Goal: Information Seeking & Learning: Understand process/instructions

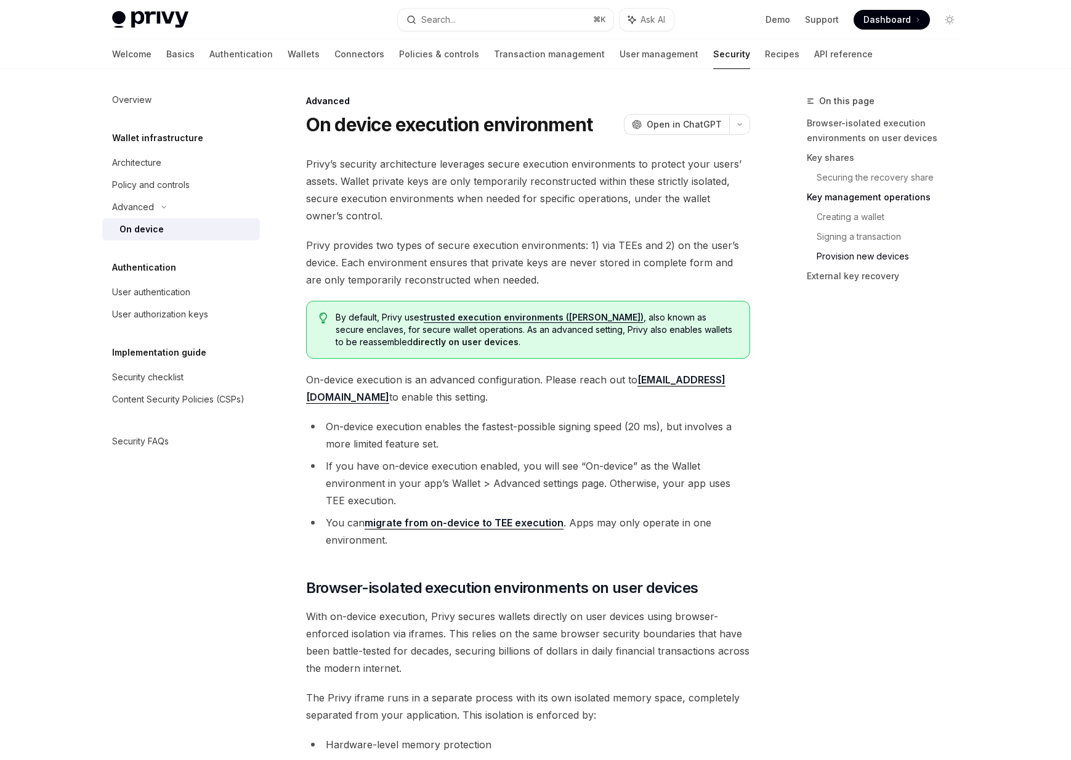
scroll to position [3156, 0]
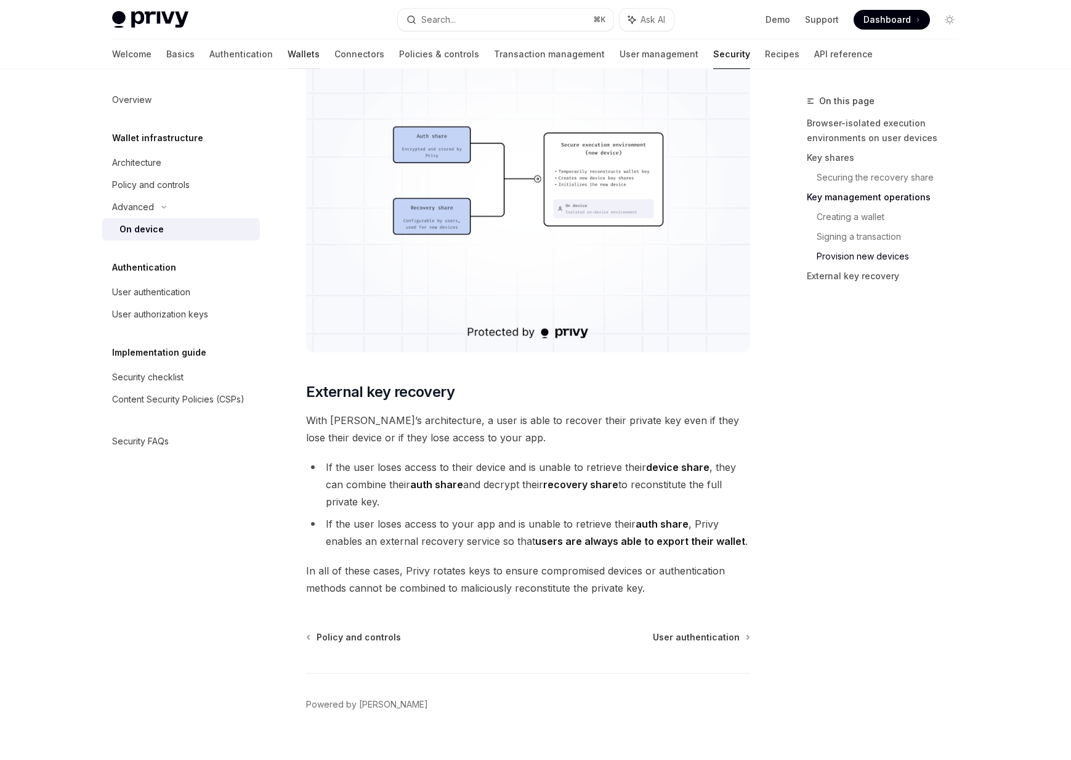
click at [288, 52] on link "Wallets" at bounding box center [304, 54] width 32 height 30
type textarea "*"
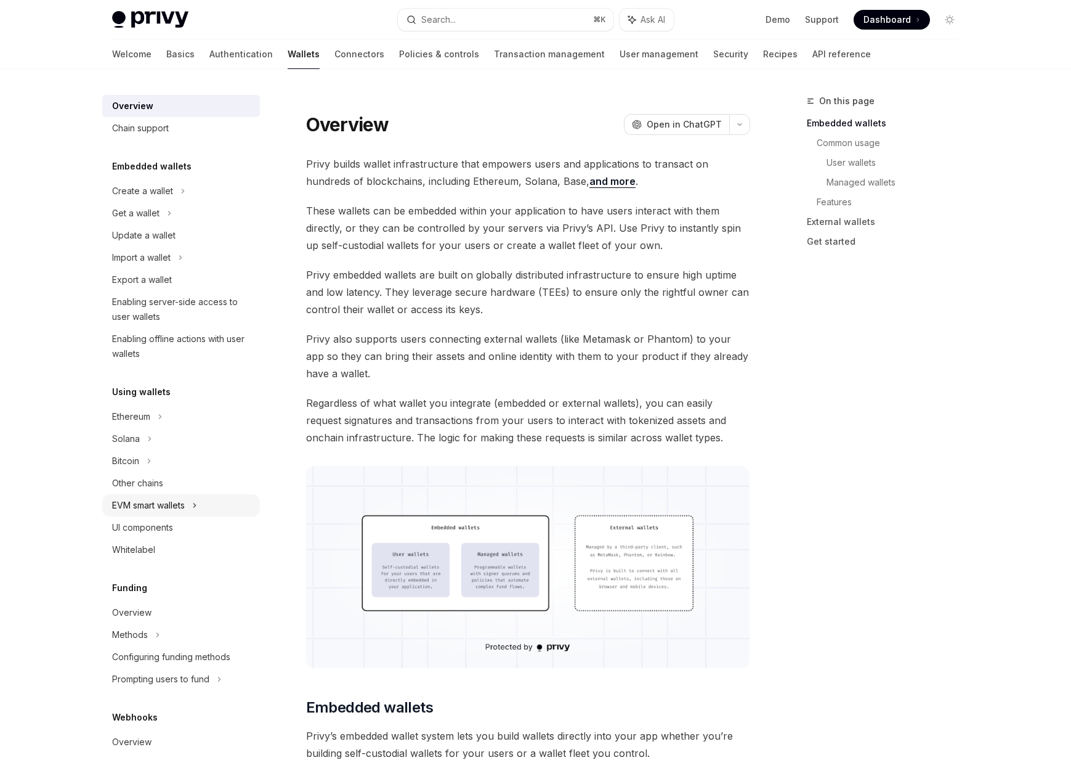
click at [147, 504] on div "EVM smart wallets" at bounding box center [148, 505] width 73 height 15
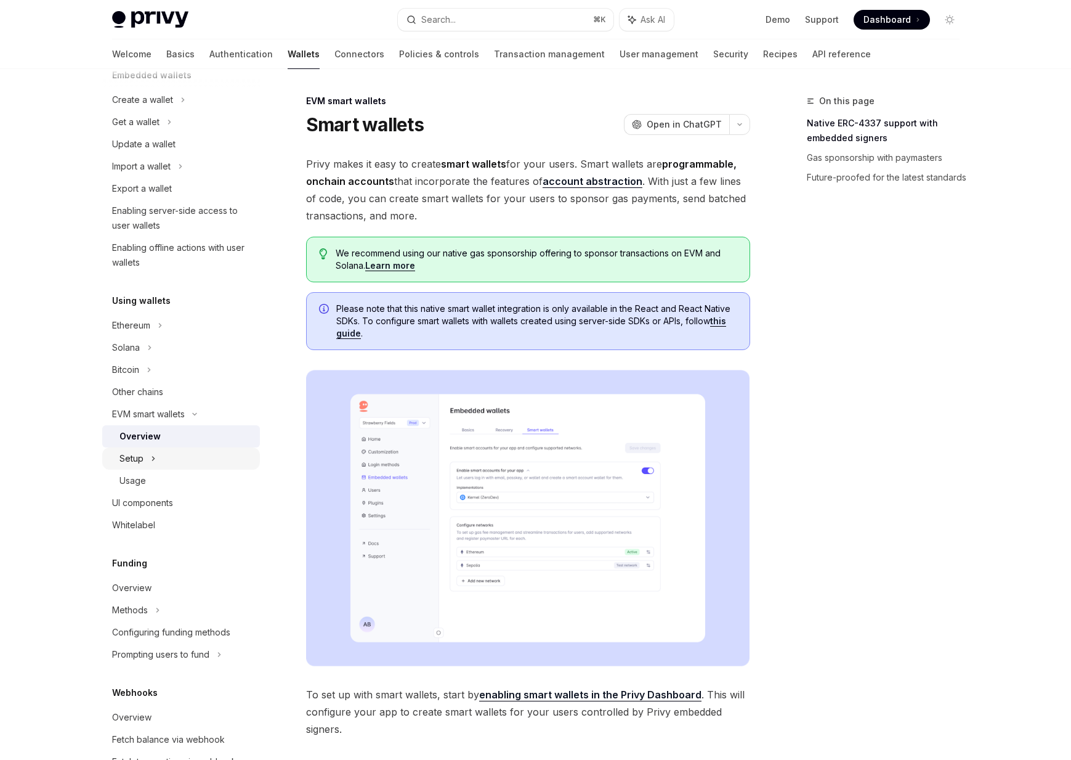
scroll to position [96, 0]
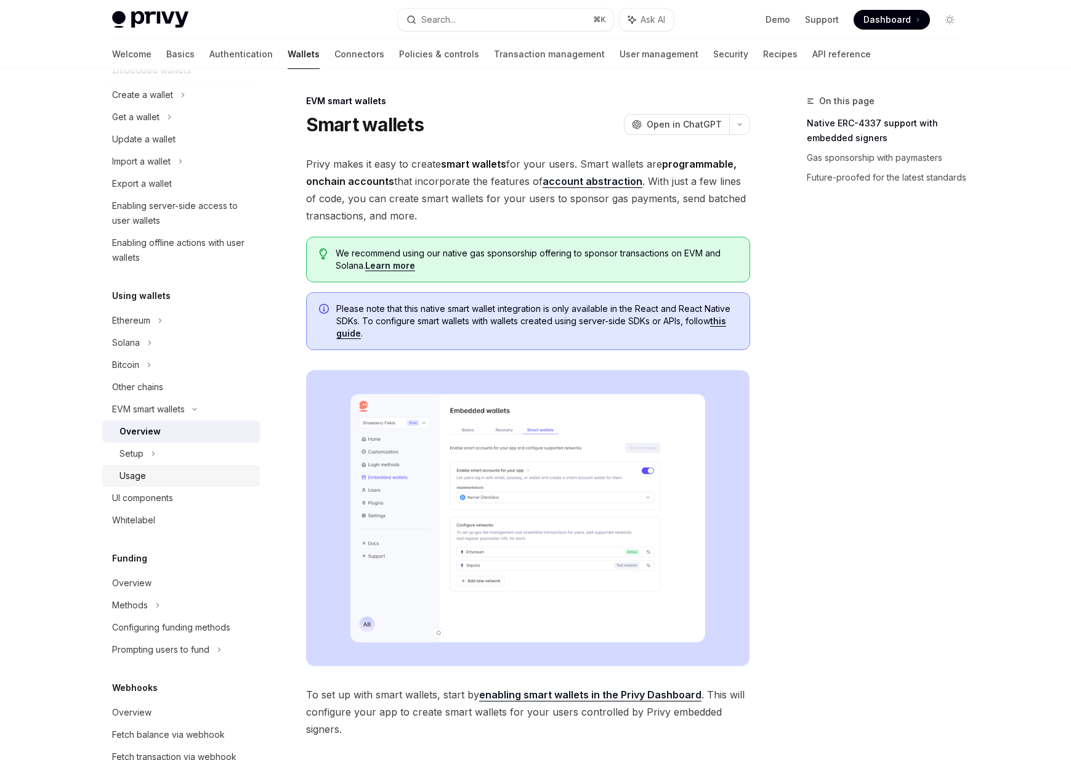
click at [150, 475] on div "Usage" at bounding box center [186, 475] width 133 height 15
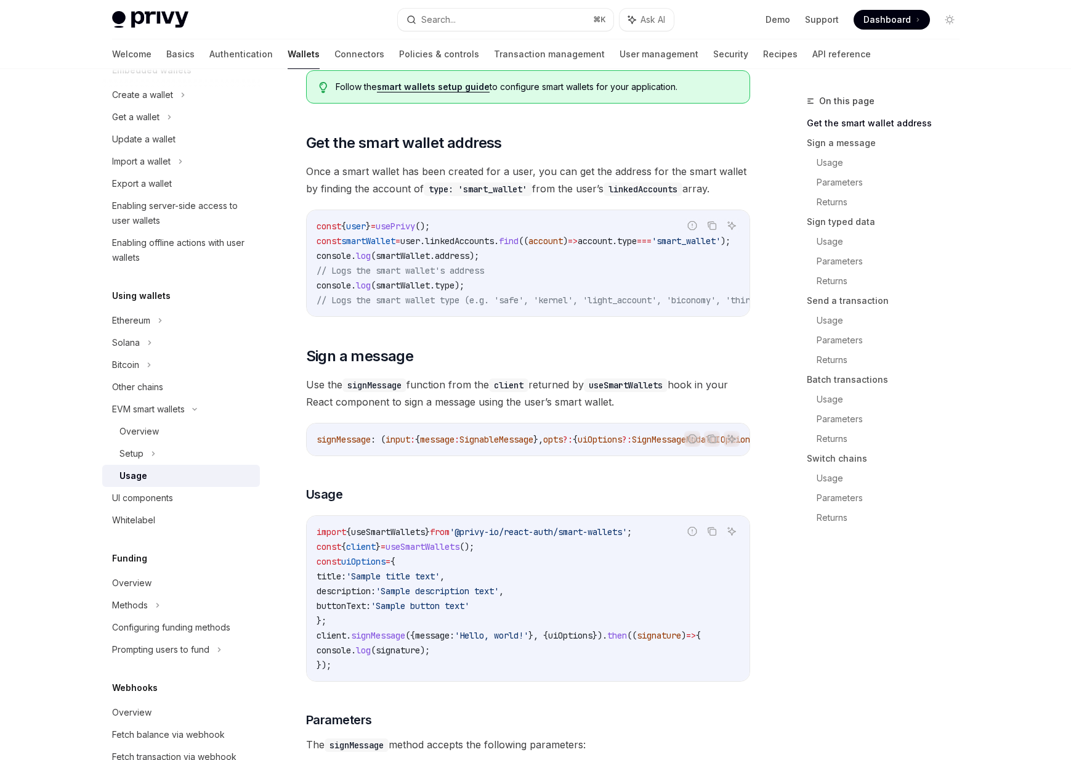
scroll to position [144, 0]
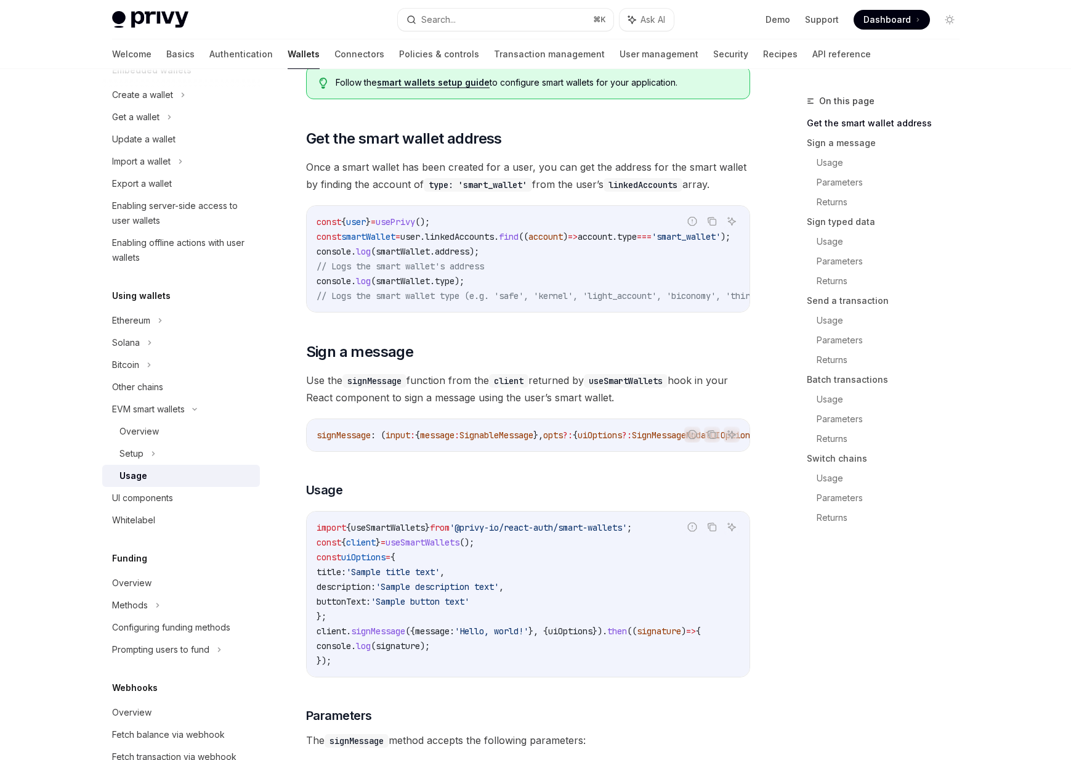
click at [525, 590] on code "import { useSmartWallets } from '@privy-io/react-auth/smart-wallets' ; const { …" at bounding box center [528, 594] width 423 height 148
drag, startPoint x: 445, startPoint y: 615, endPoint x: 409, endPoint y: 574, distance: 54.5
click at [409, 574] on code "import { useSmartWallets } from '@privy-io/react-auth/smart-wallets' ; const { …" at bounding box center [528, 594] width 423 height 148
drag, startPoint x: 409, startPoint y: 574, endPoint x: 426, endPoint y: 606, distance: 36.4
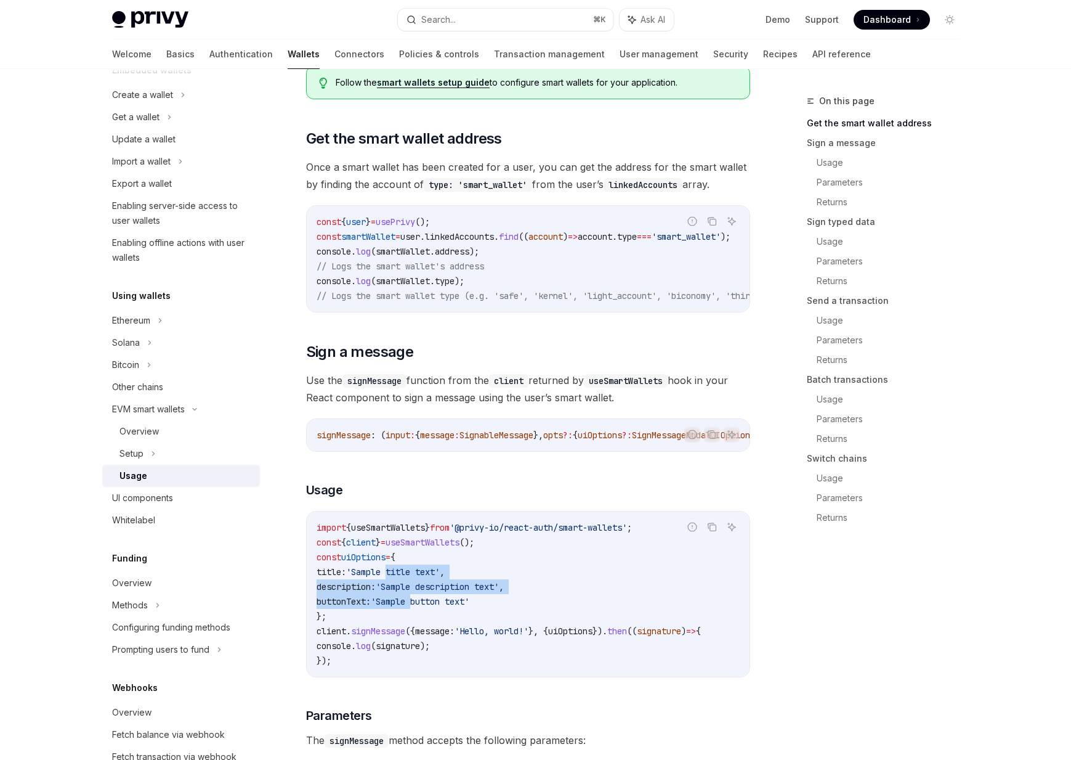
click at [426, 606] on code "import { useSmartWallets } from '@privy-io/react-auth/smart-wallets' ; const { …" at bounding box center [528, 594] width 423 height 148
click at [426, 606] on span "'Sample button text'" at bounding box center [420, 601] width 99 height 11
drag, startPoint x: 426, startPoint y: 606, endPoint x: 413, endPoint y: 578, distance: 30.6
click at [413, 578] on code "import { useSmartWallets } from '@privy-io/react-auth/smart-wallets' ; const { …" at bounding box center [528, 594] width 423 height 148
click at [413, 577] on span "'Sample title text'" at bounding box center [393, 571] width 94 height 11
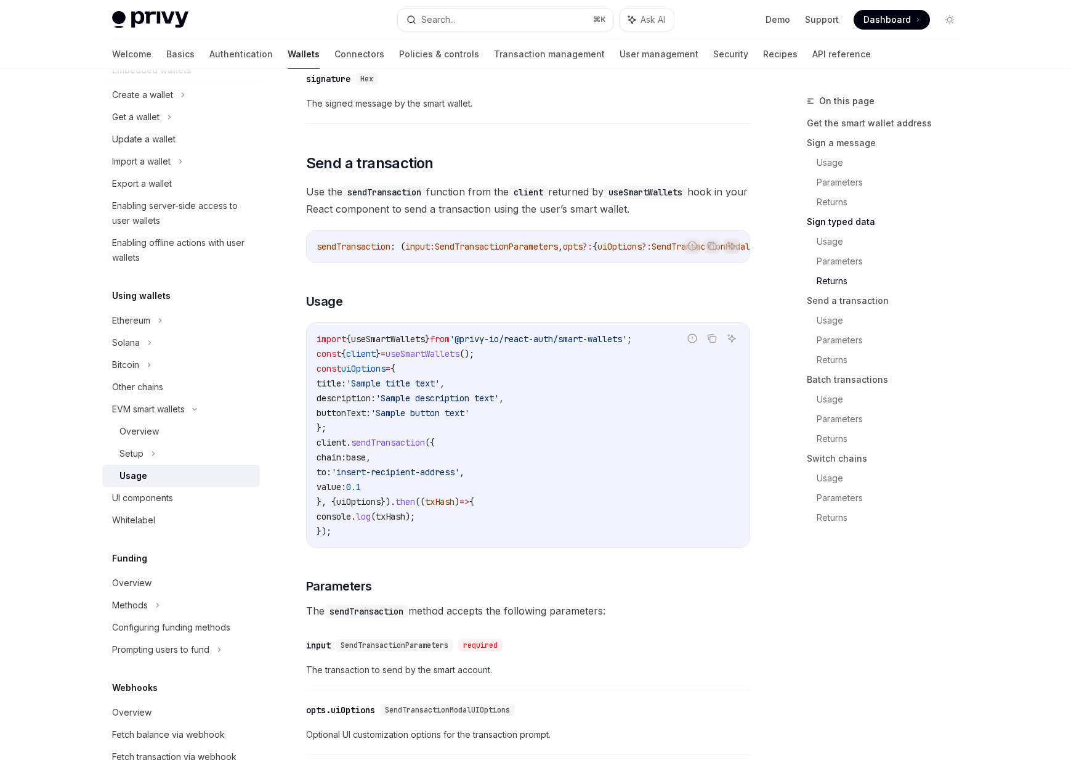
scroll to position [1730, 0]
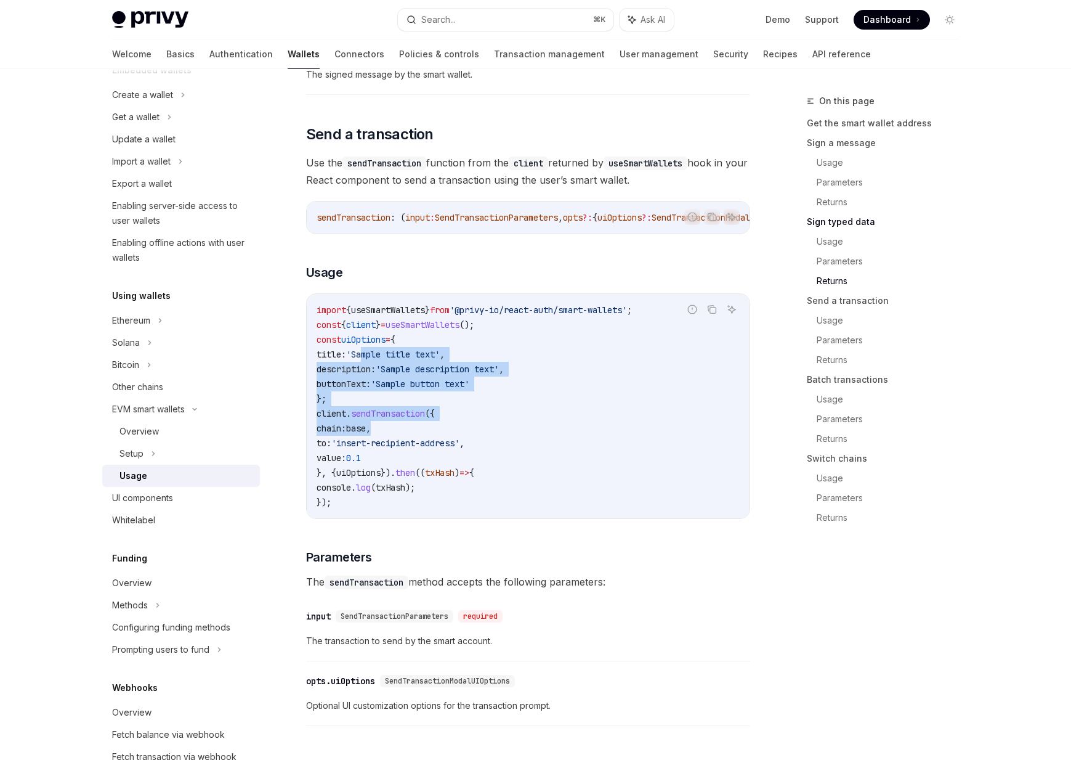
drag, startPoint x: 383, startPoint y: 389, endPoint x: 433, endPoint y: 452, distance: 80.2
click at [433, 452] on code "import { useSmartWallets } from '@privy-io/react-auth/smart-wallets' ; const { …" at bounding box center [528, 405] width 423 height 207
drag, startPoint x: 473, startPoint y: 435, endPoint x: 385, endPoint y: 376, distance: 105.8
click at [385, 376] on code "import { useSmartWallets } from '@privy-io/react-auth/smart-wallets' ; const { …" at bounding box center [528, 405] width 423 height 207
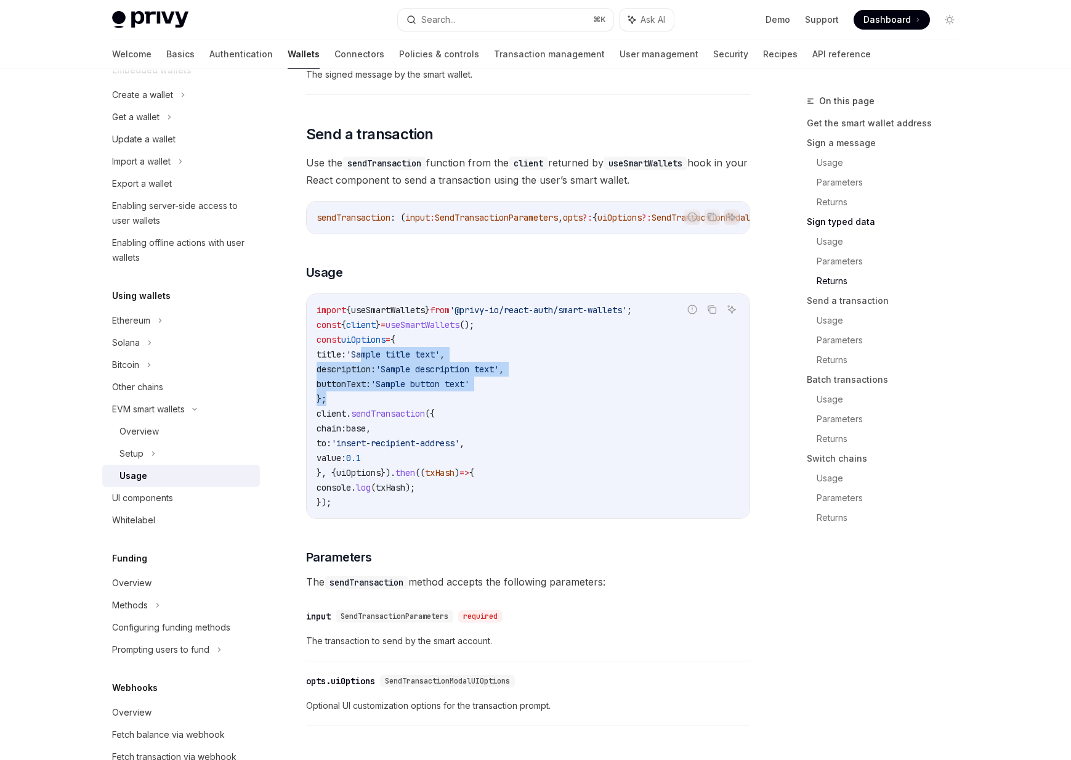
click at [385, 376] on code "import { useSmartWallets } from '@privy-io/react-auth/smart-wallets' ; const { …" at bounding box center [528, 405] width 423 height 207
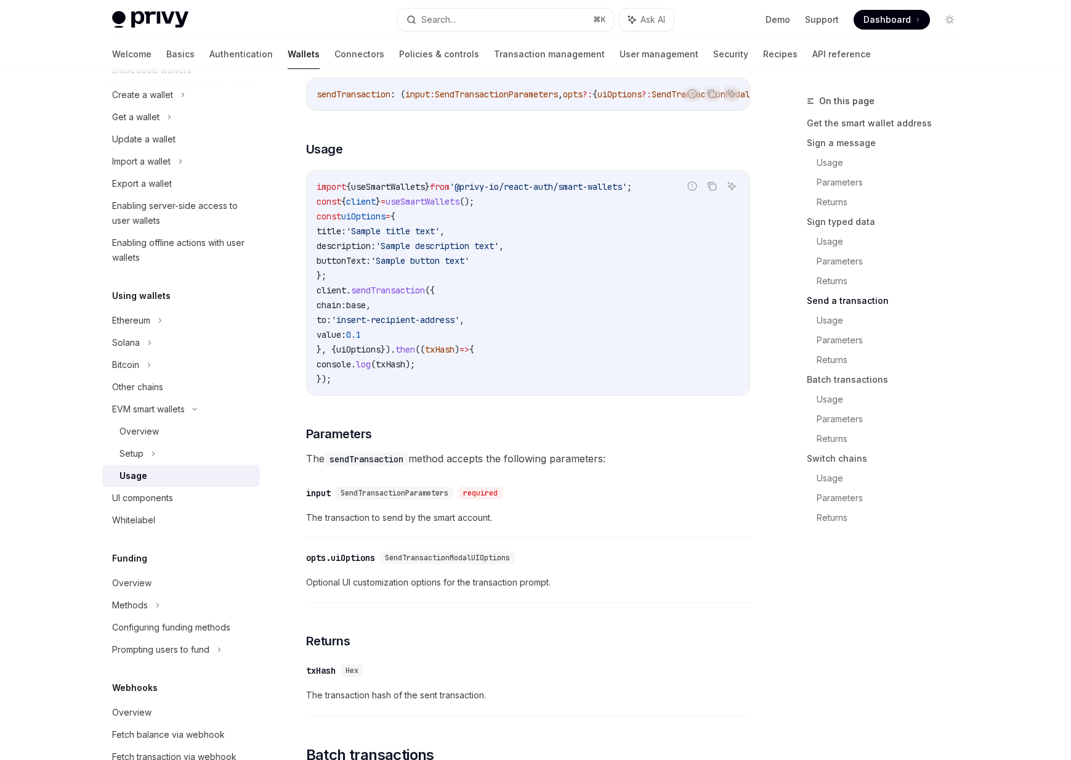
scroll to position [1855, 0]
drag, startPoint x: 340, startPoint y: 578, endPoint x: 416, endPoint y: 616, distance: 85.1
click at [416, 601] on div "​ opts.uiOptions SendTransactionModalUIOptions Optional UI customization option…" at bounding box center [528, 571] width 444 height 59
click at [444, 588] on span "Optional UI customization options for the transaction prompt." at bounding box center [528, 580] width 444 height 15
drag, startPoint x: 444, startPoint y: 606, endPoint x: 318, endPoint y: 588, distance: 127.0
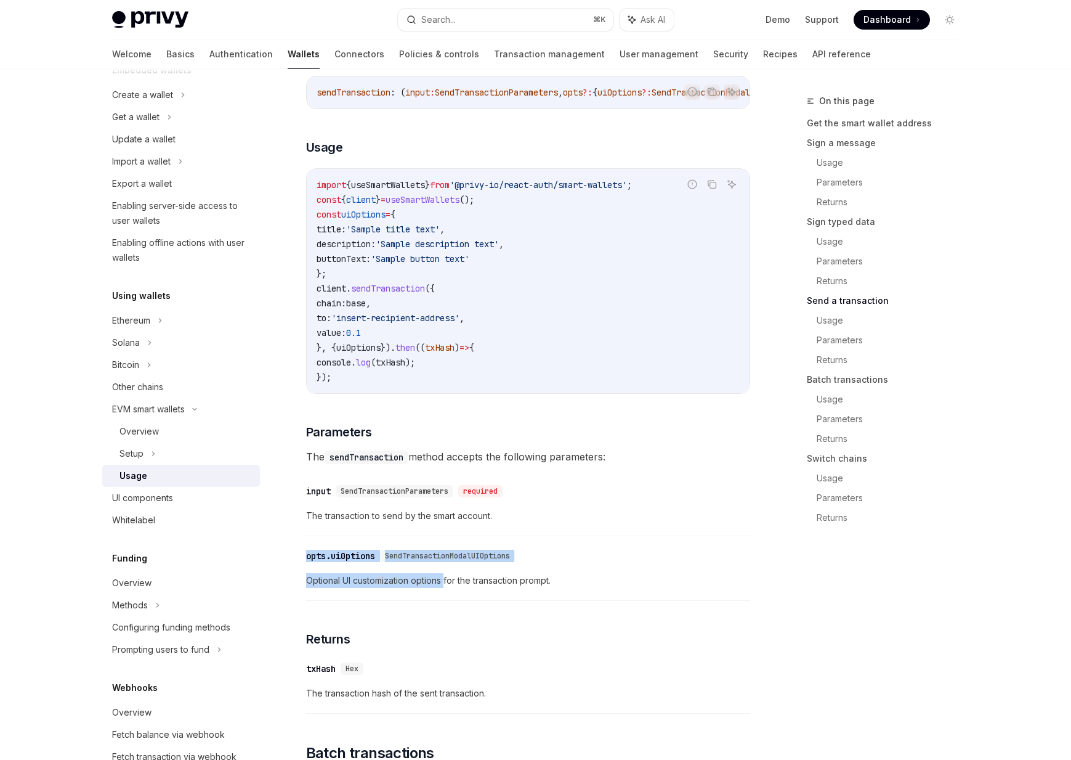
click at [318, 588] on div "​ opts.uiOptions SendTransactionModalUIOptions Optional UI customization option…" at bounding box center [528, 571] width 444 height 59
click at [318, 562] on div "opts.uiOptions" at bounding box center [340, 555] width 69 height 12
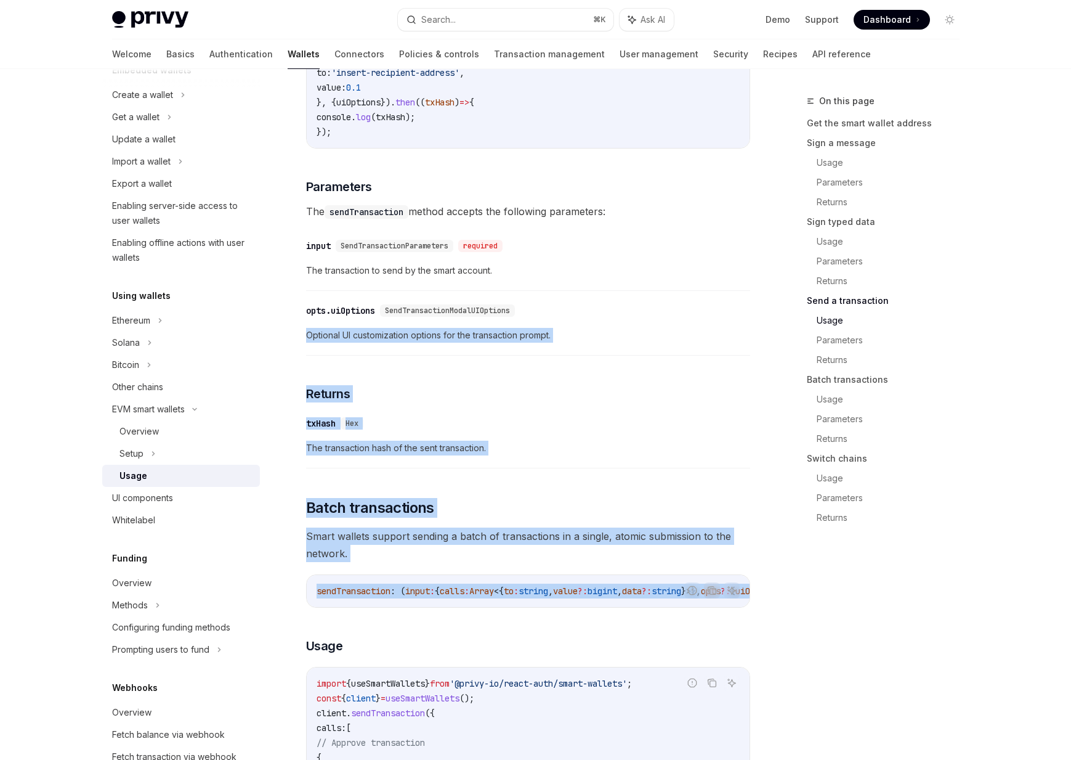
drag, startPoint x: 318, startPoint y: 588, endPoint x: 421, endPoint y: 582, distance: 103.6
click at [420, 583] on div "Follow the smart wallets setup guide to configure smart wallets for your applic…" at bounding box center [528, 71] width 444 height 3943
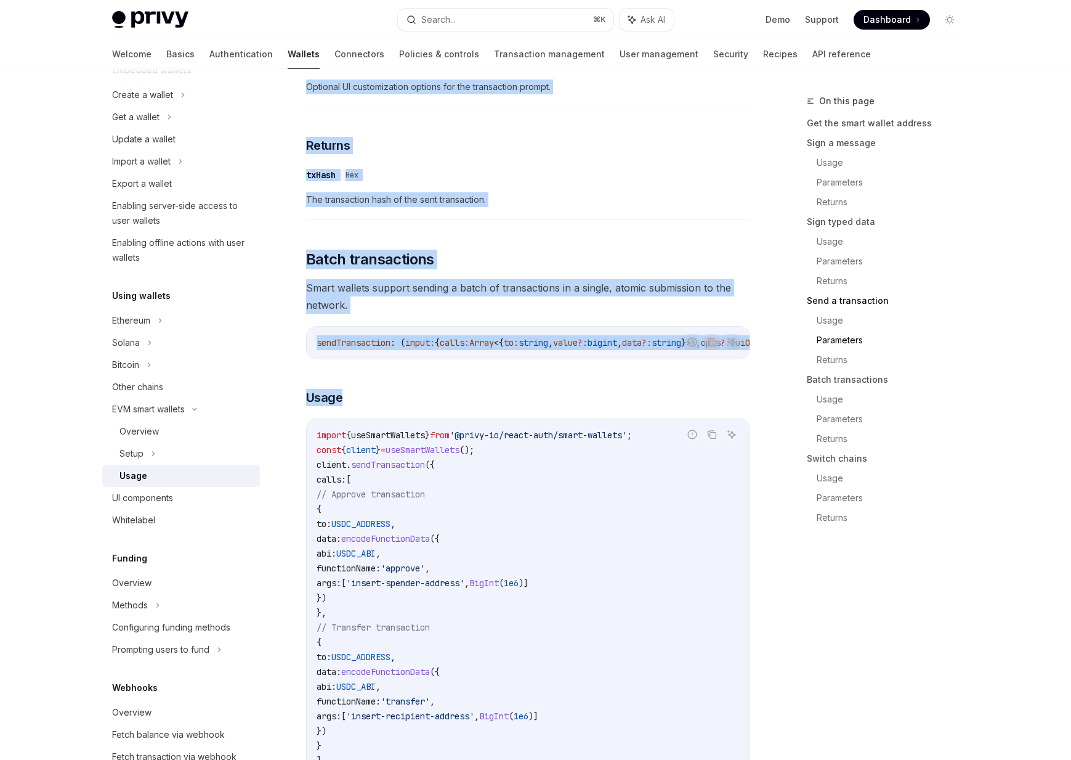
scroll to position [2351, 0]
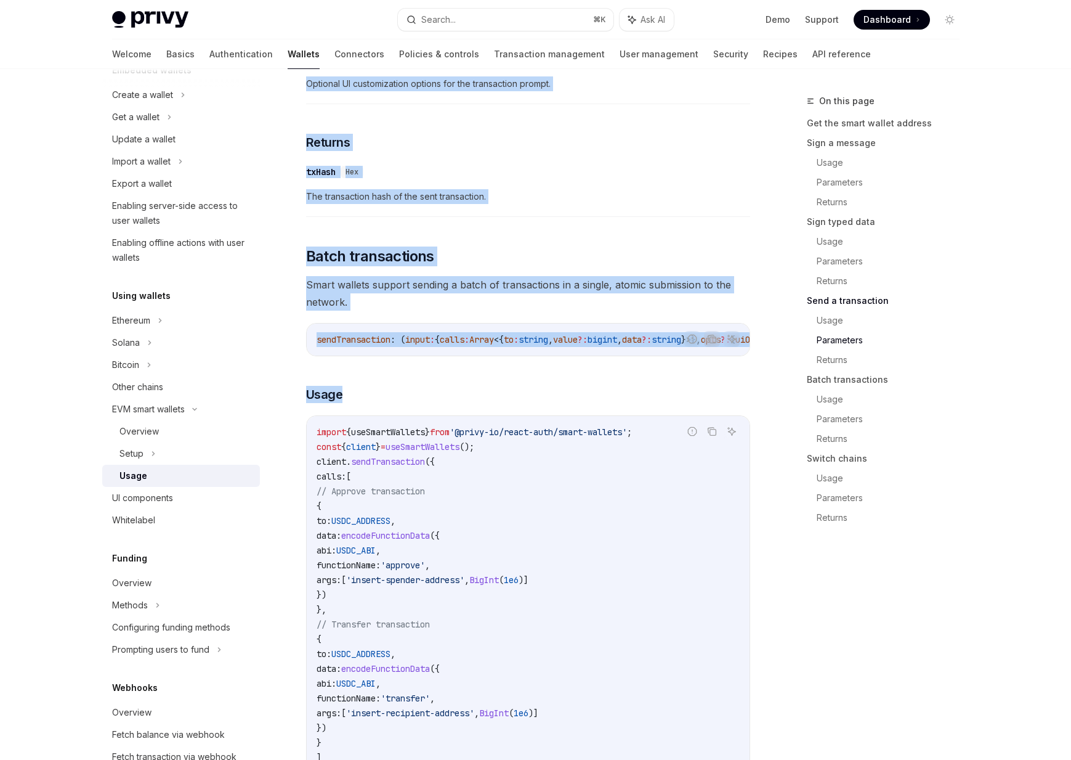
click at [554, 179] on div "​ txHash Hex" at bounding box center [522, 171] width 432 height 15
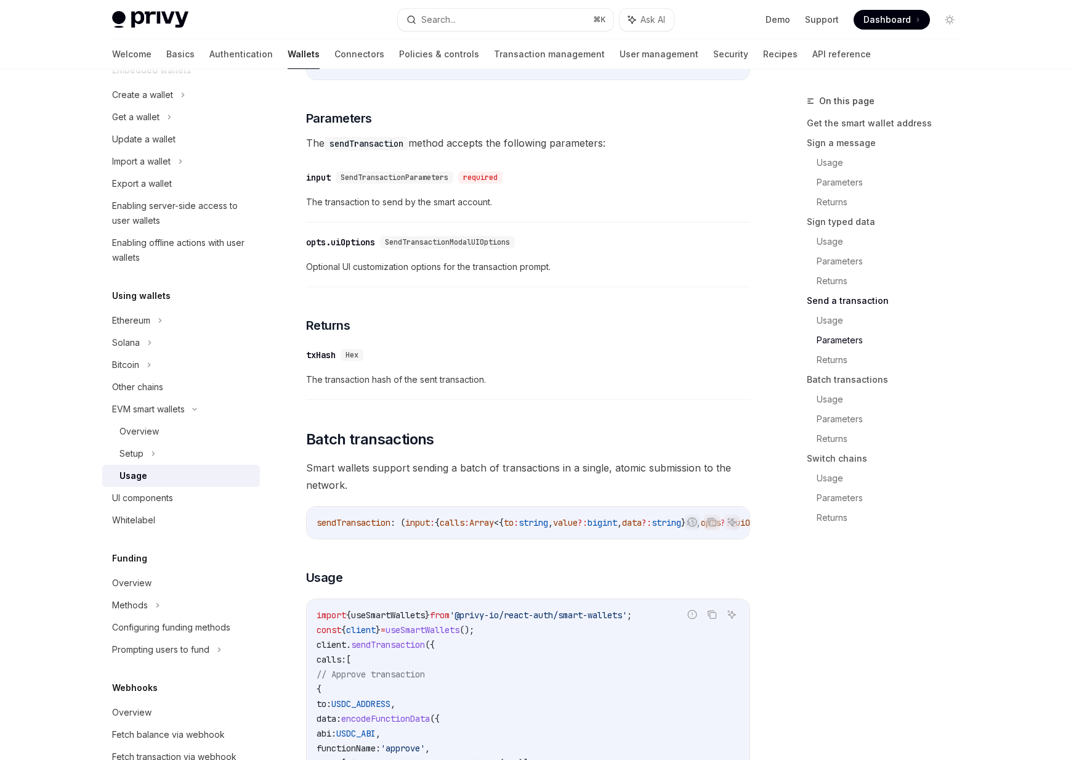
scroll to position [2157, 0]
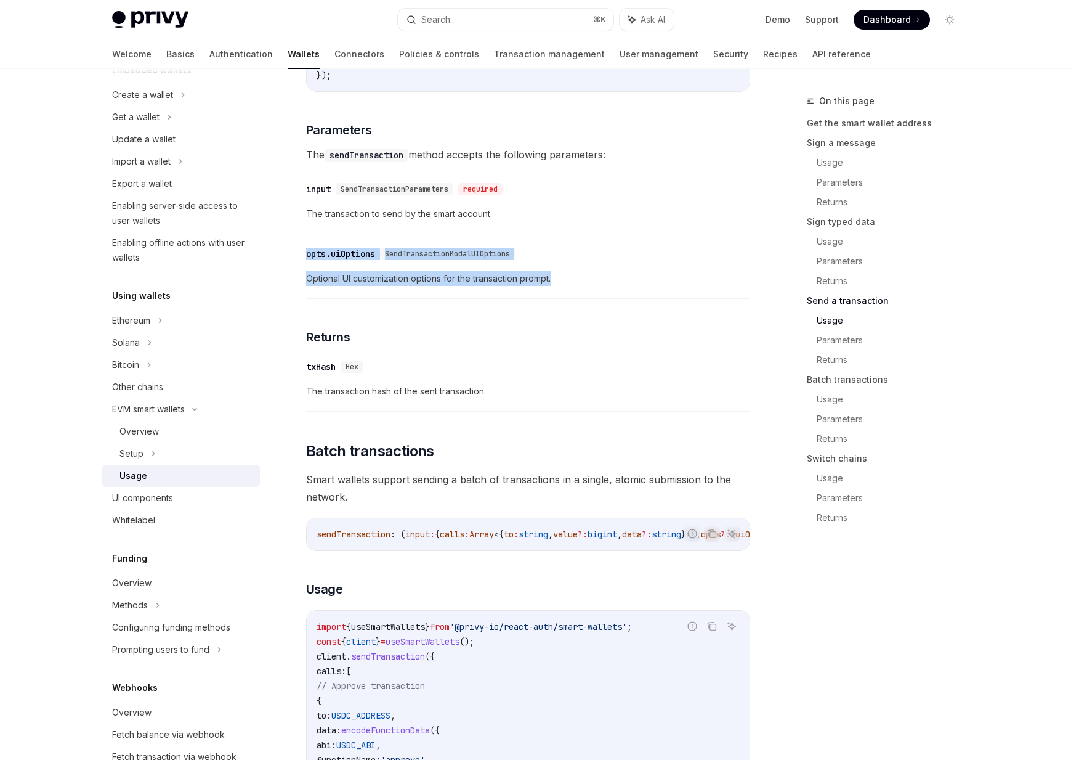
drag, startPoint x: 617, startPoint y: 310, endPoint x: 346, endPoint y: 275, distance: 272.7
click at [347, 275] on div "​ opts.uiOptions SendTransactionModalUIOptions Optional UI customization option…" at bounding box center [528, 269] width 444 height 59
click at [336, 266] on div "Follow the smart wallets setup guide to configure smart wallets for your applic…" at bounding box center [528, 14] width 444 height 3943
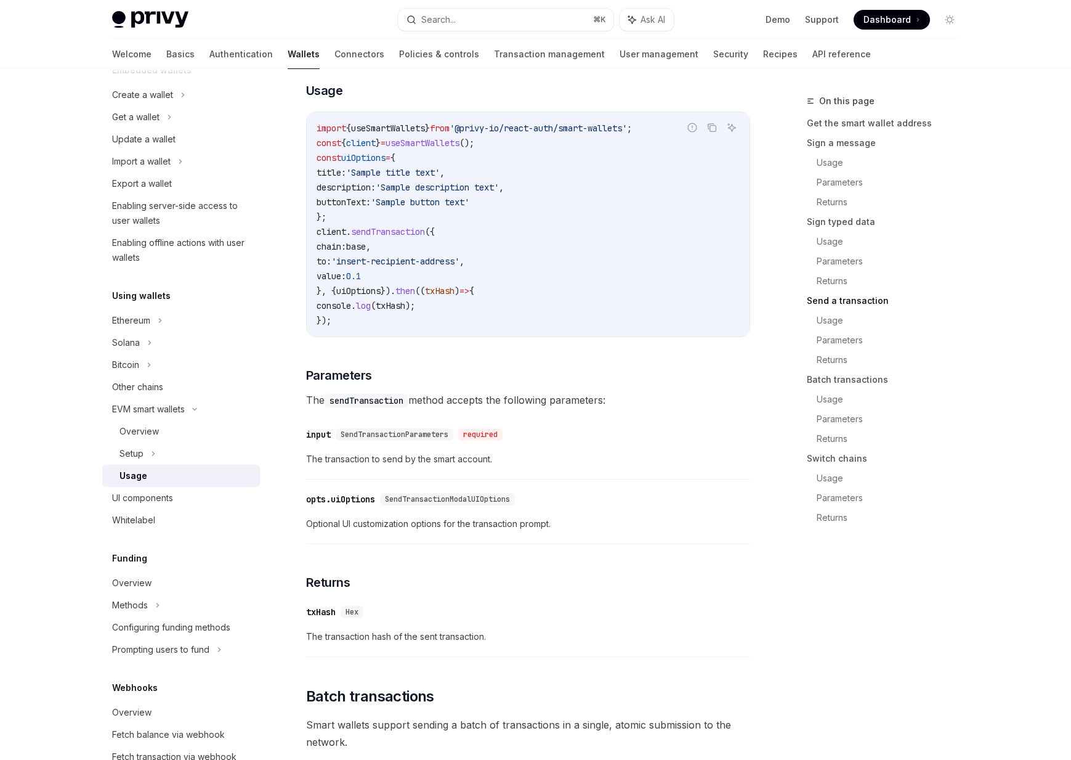
scroll to position [1907, 0]
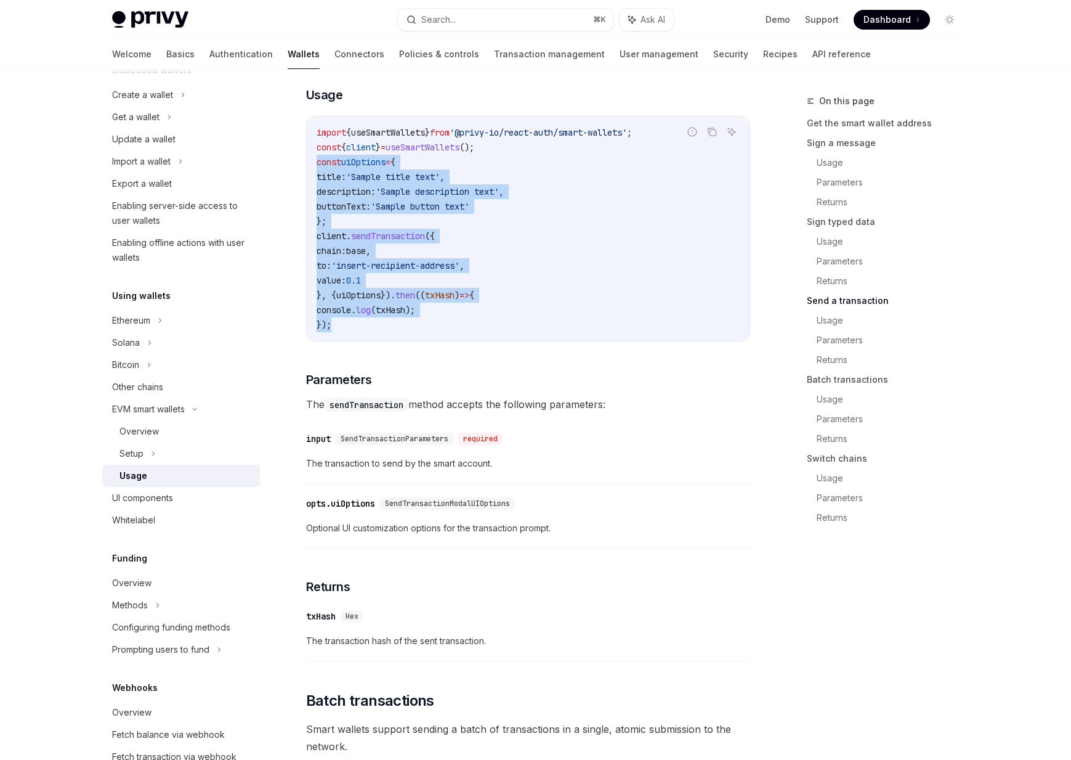
drag, startPoint x: 416, startPoint y: 370, endPoint x: 315, endPoint y: 189, distance: 207.4
click at [315, 188] on div "import { useSmartWallets } from '@privy-io/react-auth/smart-wallets' ; const { …" at bounding box center [528, 228] width 443 height 224
click at [315, 189] on div "import { useSmartWallets } from '@privy-io/react-auth/smart-wallets' ; const { …" at bounding box center [528, 228] width 443 height 224
drag, startPoint x: 315, startPoint y: 189, endPoint x: 424, endPoint y: 370, distance: 211.9
click at [424, 341] on div "Report incorrect code Copy Ask AI import { useSmartWallets } from '@privy-io/re…" at bounding box center [528, 228] width 444 height 225
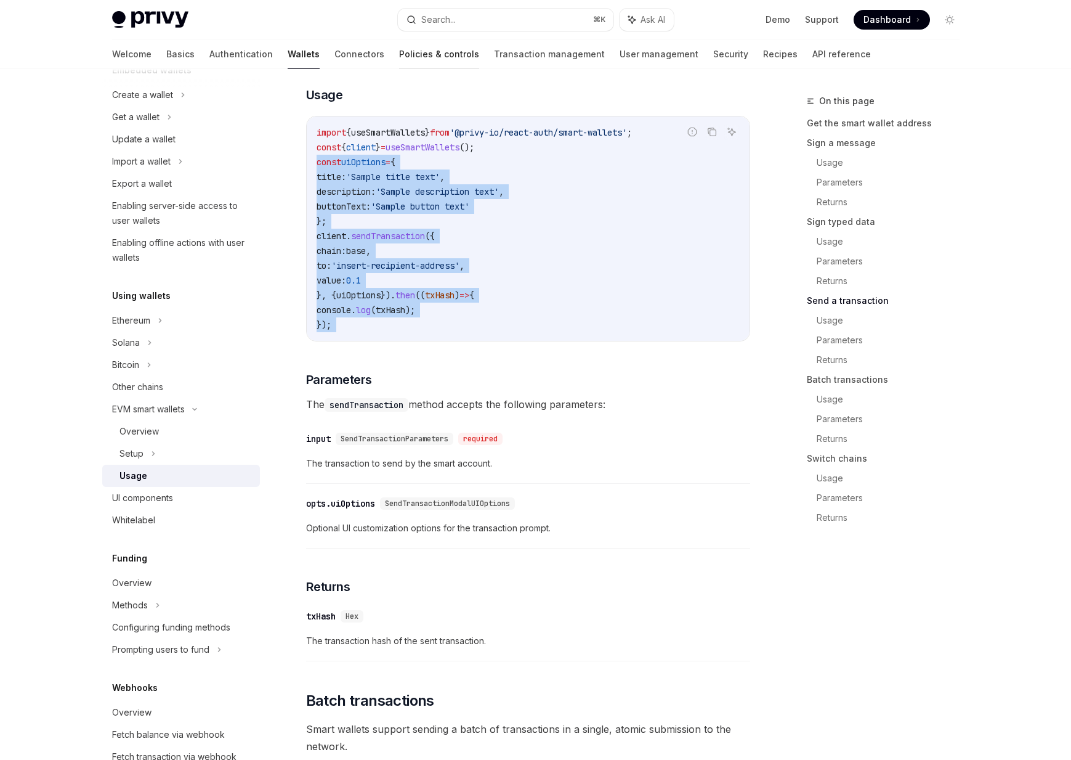
click at [399, 63] on link "Policies & controls" at bounding box center [439, 54] width 80 height 30
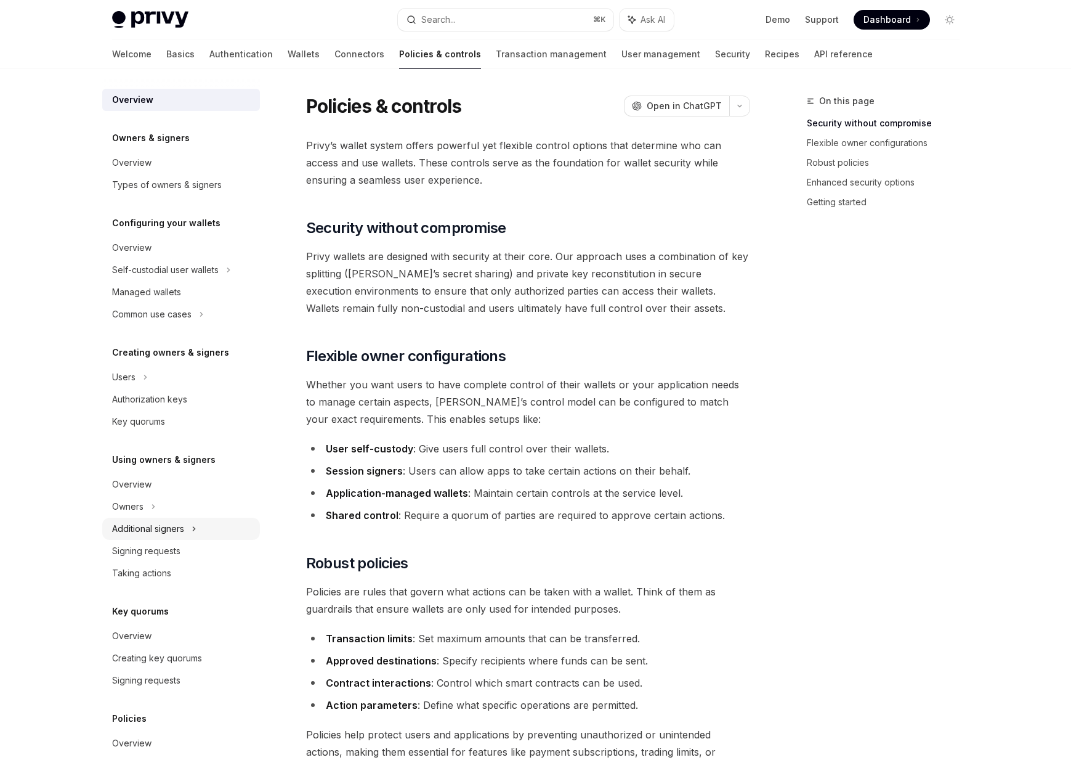
click at [164, 529] on div "Additional signers" at bounding box center [148, 528] width 72 height 15
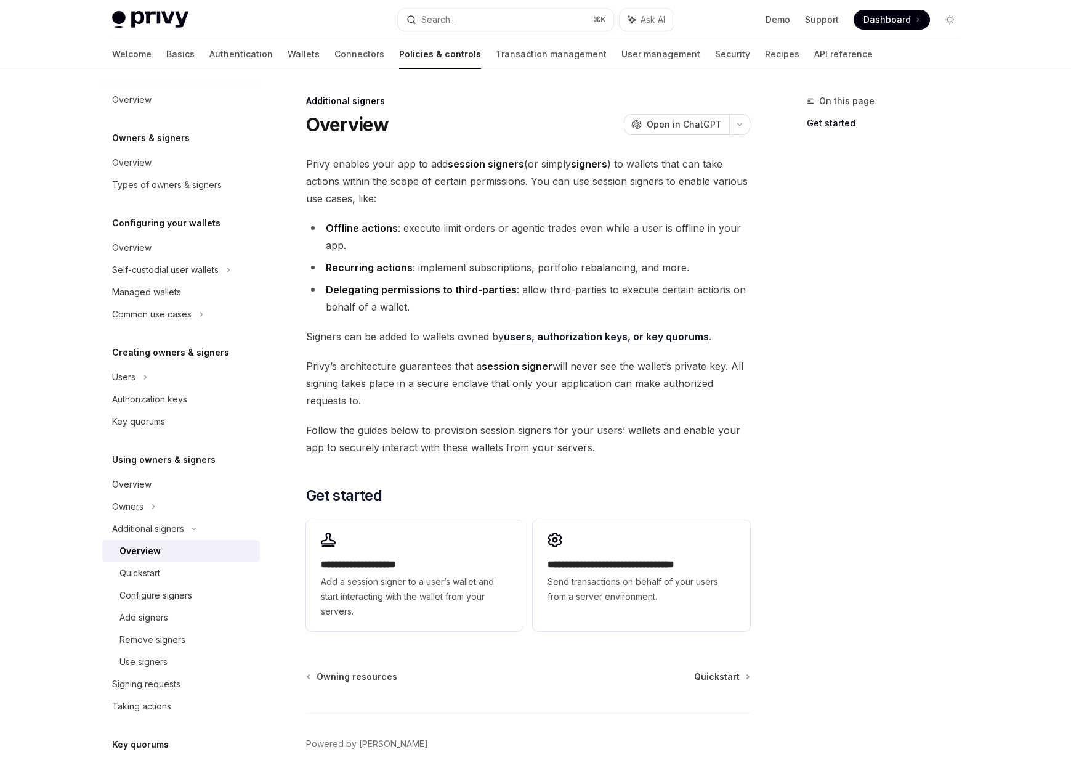
click at [155, 558] on link "Overview" at bounding box center [181, 551] width 158 height 22
type textarea "*"
